Goal: Task Accomplishment & Management: Use online tool/utility

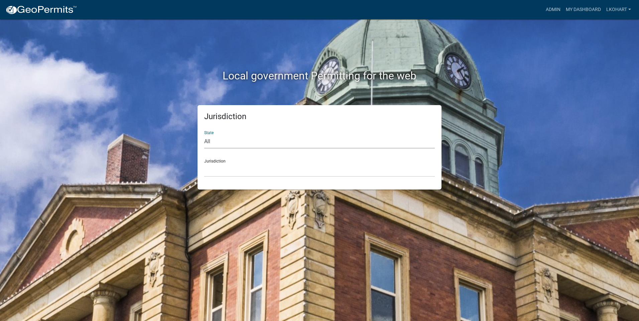
click at [220, 143] on select "All [US_STATE] [US_STATE] [US_STATE] [US_STATE] [US_STATE] [US_STATE] [US_STATE…" at bounding box center [319, 142] width 231 height 14
select select "[US_STATE]"
click at [204, 135] on select "All [US_STATE] [US_STATE] [US_STATE] [US_STATE] [US_STATE] [US_STATE] [US_STATE…" at bounding box center [319, 142] width 231 height 14
click at [237, 174] on select "[GEOGRAPHIC_DATA], [US_STATE] [GEOGRAPHIC_DATA], [US_STATE] [GEOGRAPHIC_DATA], …" at bounding box center [319, 170] width 231 height 14
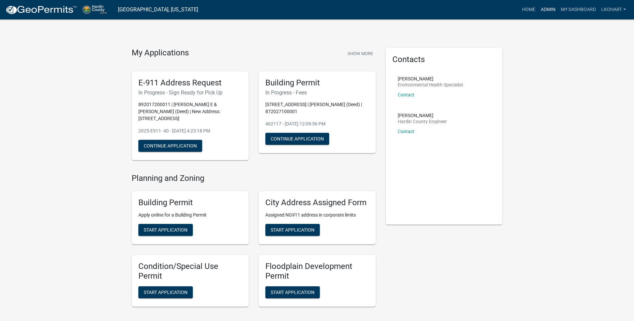
click at [548, 10] on link "Admin" at bounding box center [548, 9] width 20 height 13
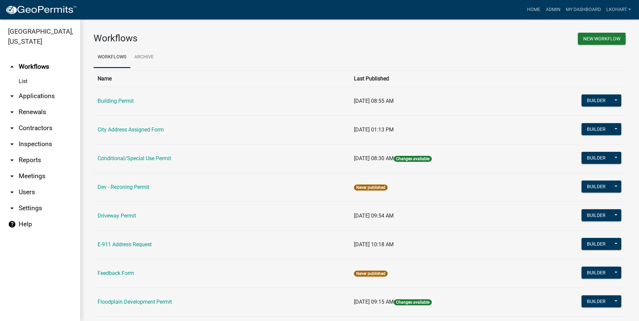
scroll to position [134, 0]
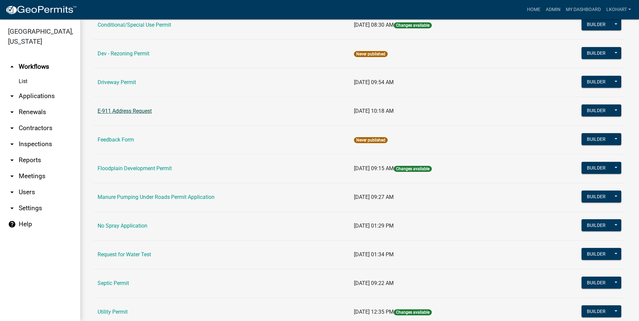
click at [122, 113] on link "E-911 Address Request" at bounding box center [125, 111] width 54 height 6
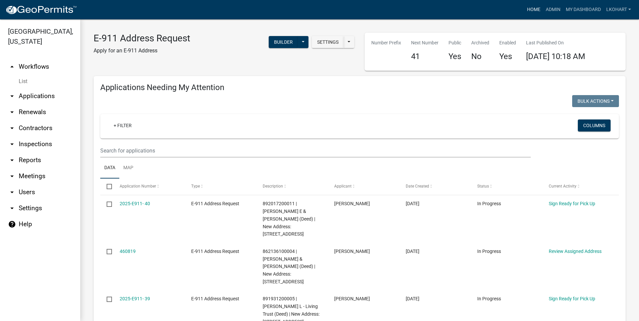
click at [532, 11] on link "Home" at bounding box center [533, 9] width 19 height 13
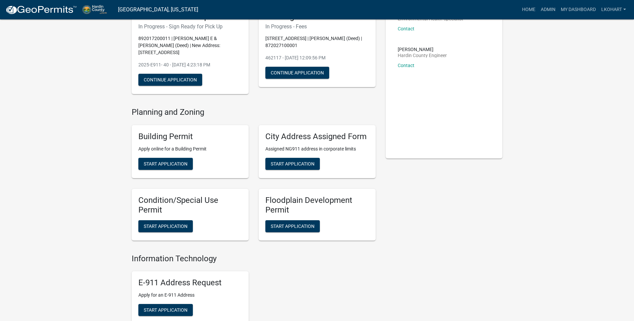
scroll to position [191, 0]
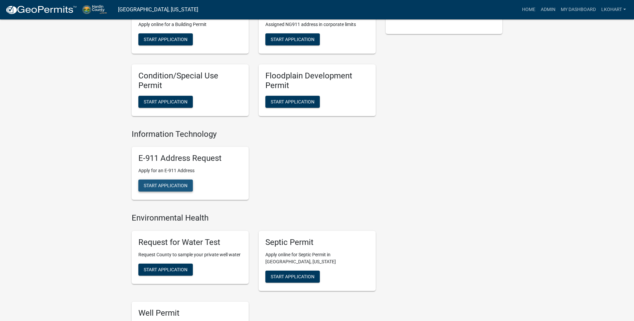
click at [168, 183] on span "Start Application" at bounding box center [166, 185] width 44 height 5
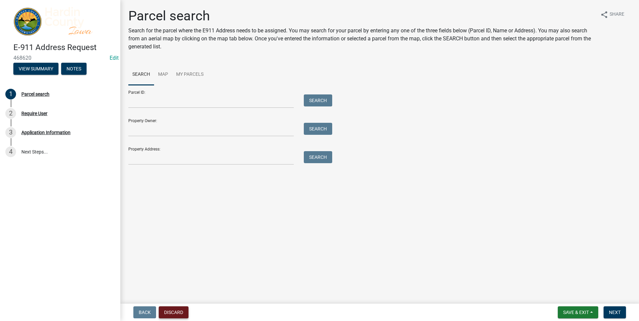
click at [174, 313] on button "Discard" at bounding box center [174, 313] width 30 height 12
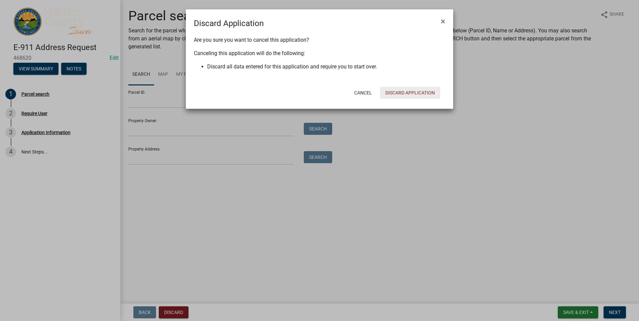
click at [406, 94] on button "Discard Application" at bounding box center [410, 93] width 60 height 12
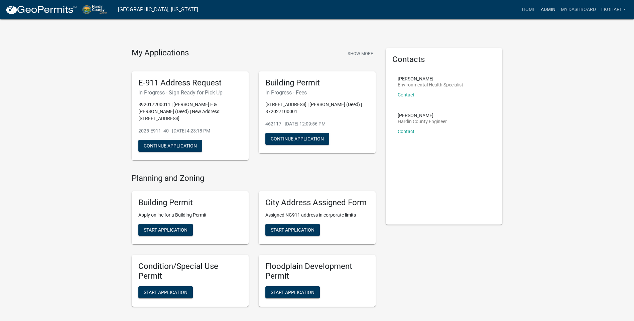
click at [545, 10] on link "Admin" at bounding box center [548, 9] width 20 height 13
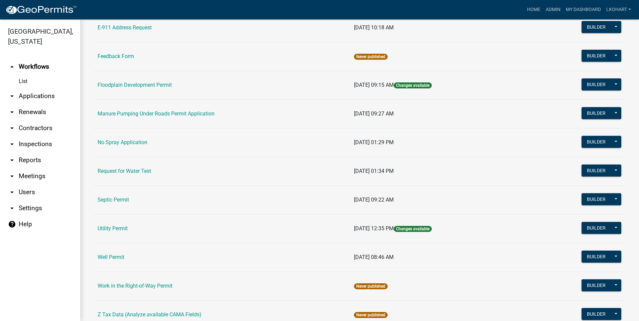
scroll to position [244, 0]
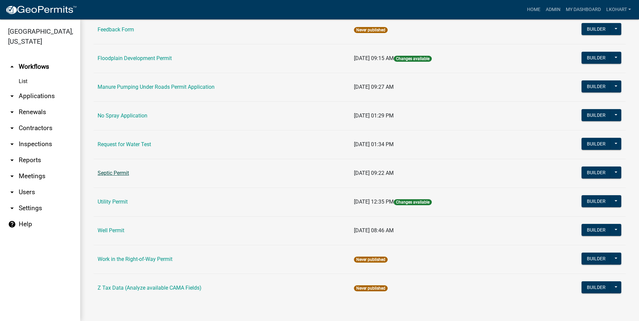
click at [116, 172] on link "Septic Permit" at bounding box center [113, 173] width 31 height 6
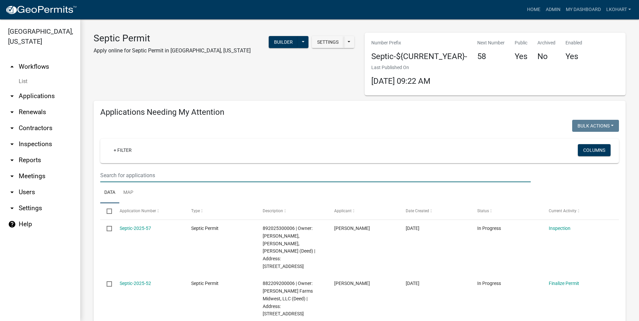
click at [140, 174] on input "text" at bounding box center [315, 176] width 430 height 14
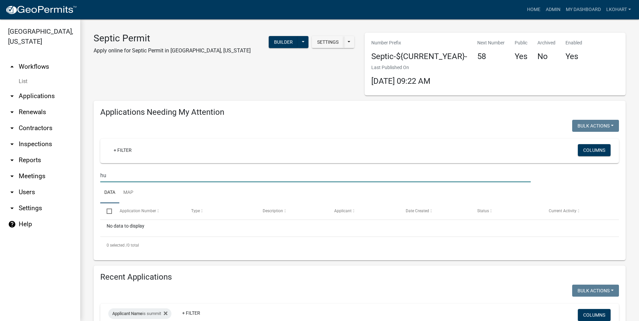
type input "h"
type input "o"
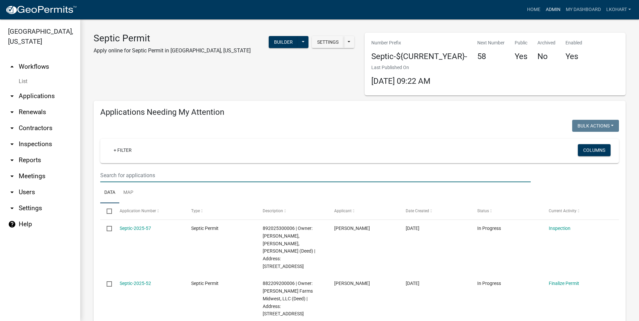
click at [555, 10] on link "Admin" at bounding box center [553, 9] width 20 height 13
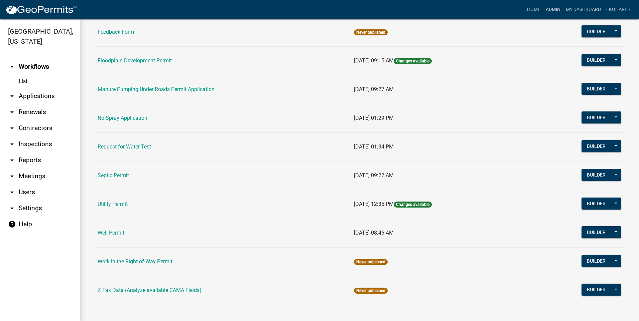
scroll to position [244, 0]
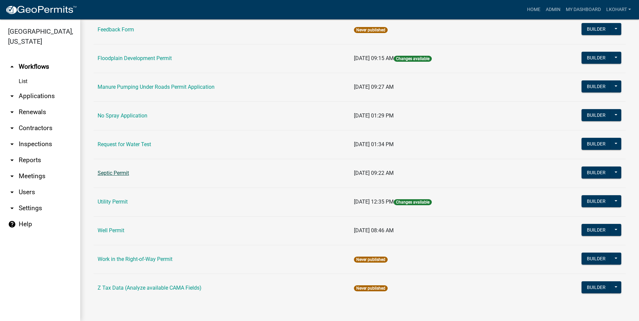
click at [108, 175] on link "Septic Permit" at bounding box center [113, 173] width 31 height 6
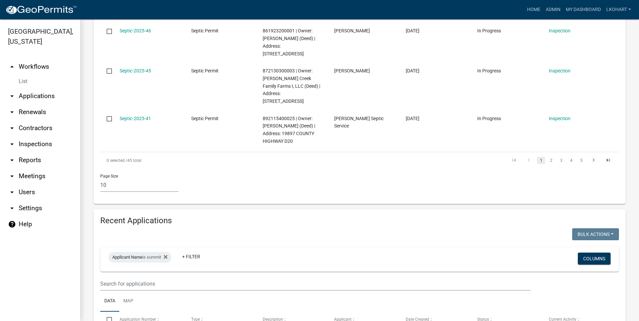
scroll to position [524, 0]
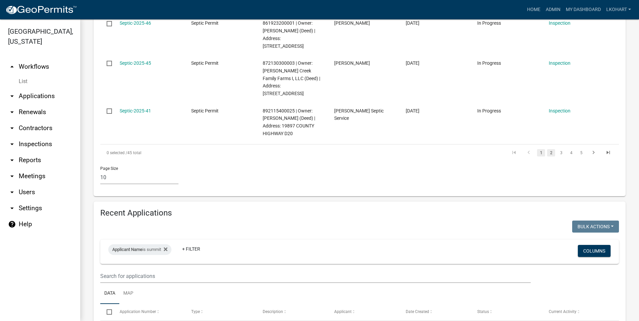
click at [547, 149] on link "2" at bounding box center [551, 152] width 8 height 7
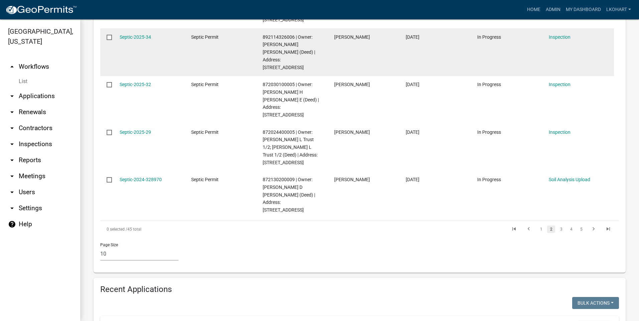
scroll to position [531, 0]
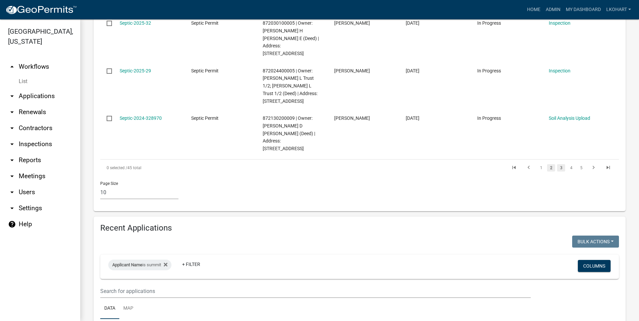
click at [557, 164] on link "3" at bounding box center [561, 167] width 8 height 7
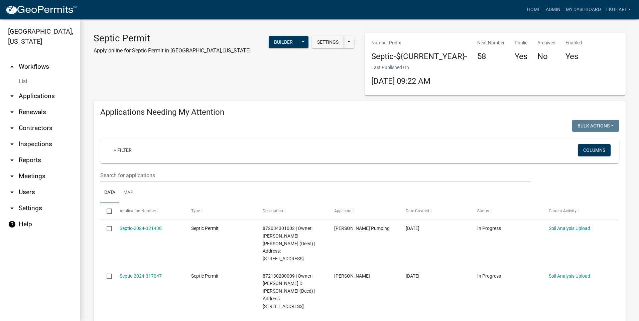
click at [35, 88] on link "arrow_drop_down Applications" at bounding box center [40, 96] width 80 height 16
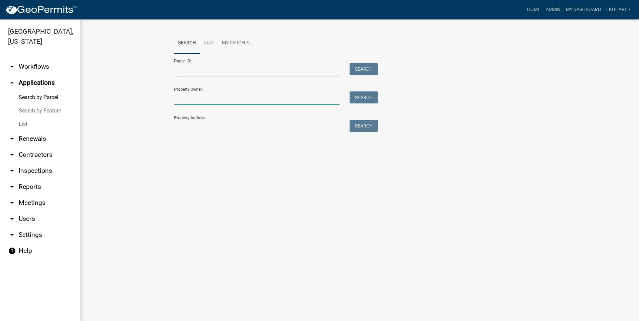
click at [183, 99] on input "Property Owner:" at bounding box center [256, 99] width 165 height 14
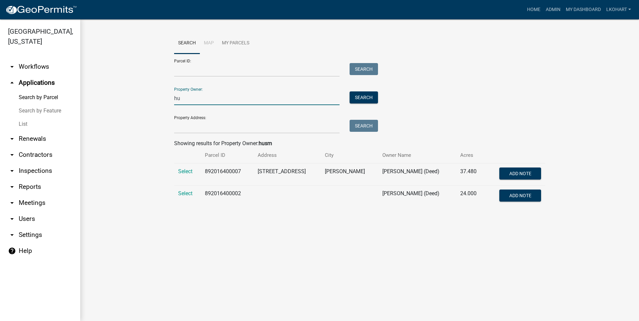
type input "h"
click at [182, 173] on span "Select" at bounding box center [185, 171] width 14 height 6
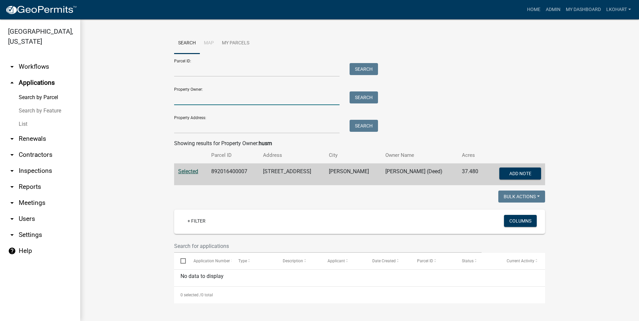
click at [195, 98] on input "Property Owner:" at bounding box center [256, 99] width 165 height 14
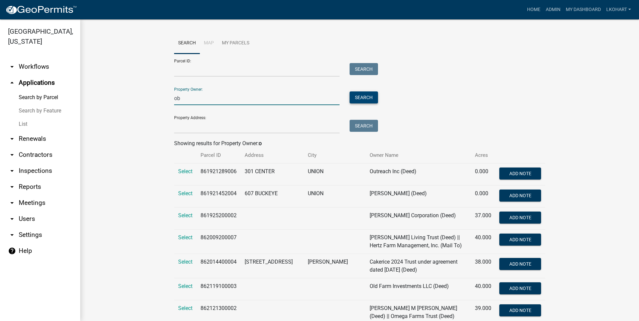
type input "ob"
click at [355, 98] on button "Search" at bounding box center [364, 98] width 28 height 12
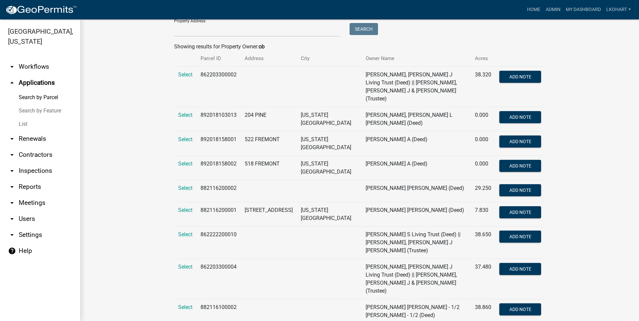
scroll to position [98, 0]
